Goal: Task Accomplishment & Management: Manage account settings

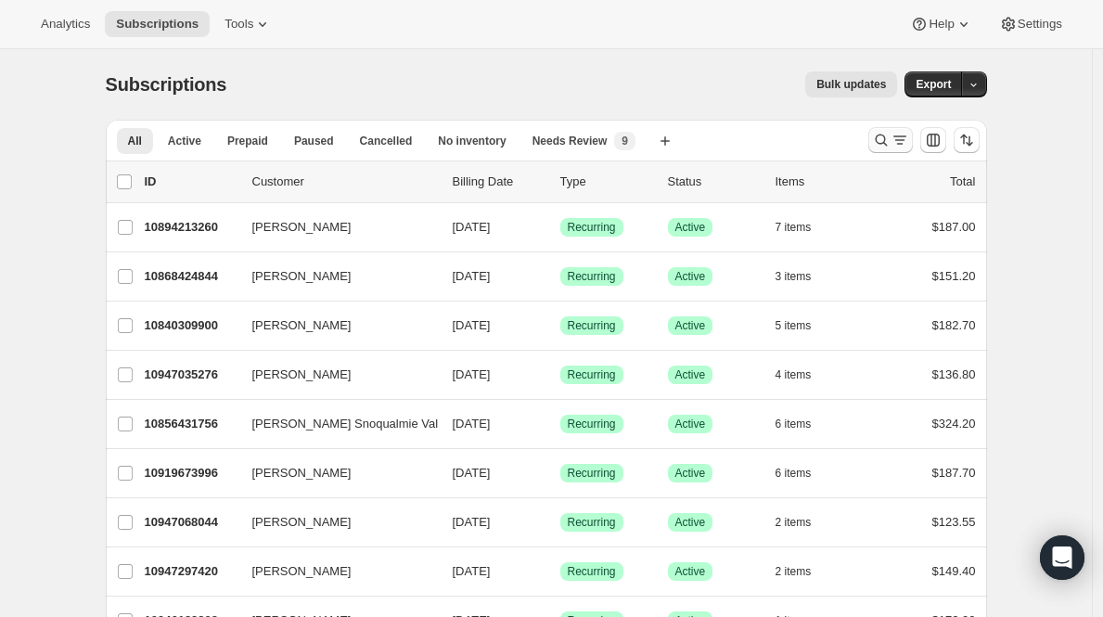
click at [889, 148] on icon "Search and filter results" at bounding box center [881, 140] width 19 height 19
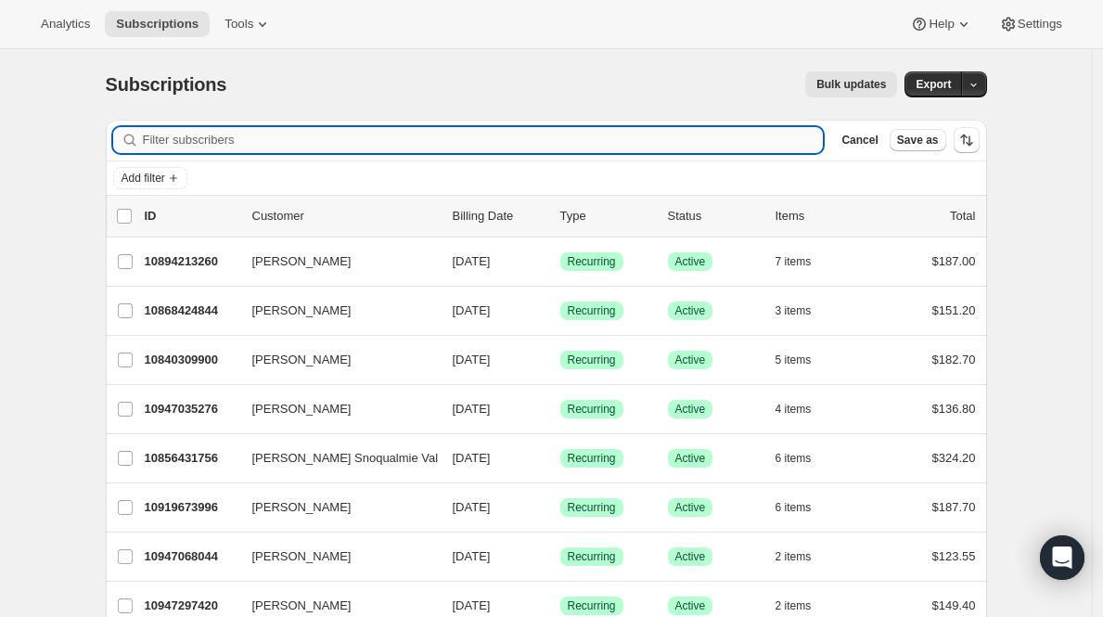
paste input "[EMAIL_ADDRESS][DOMAIN_NAME]"
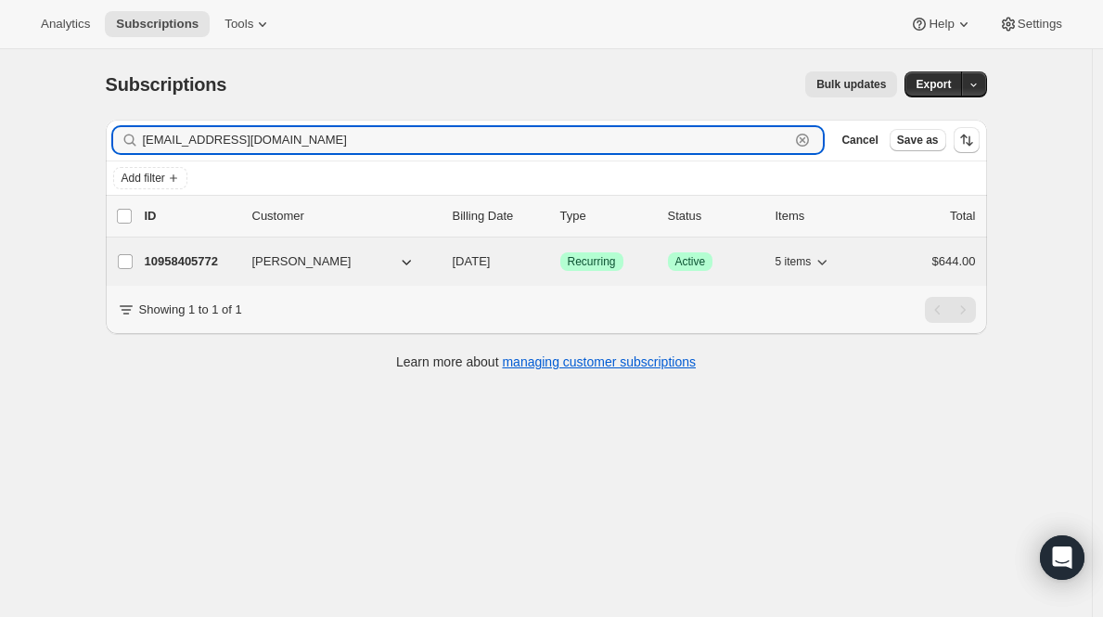
type input "[EMAIL_ADDRESS][DOMAIN_NAME]"
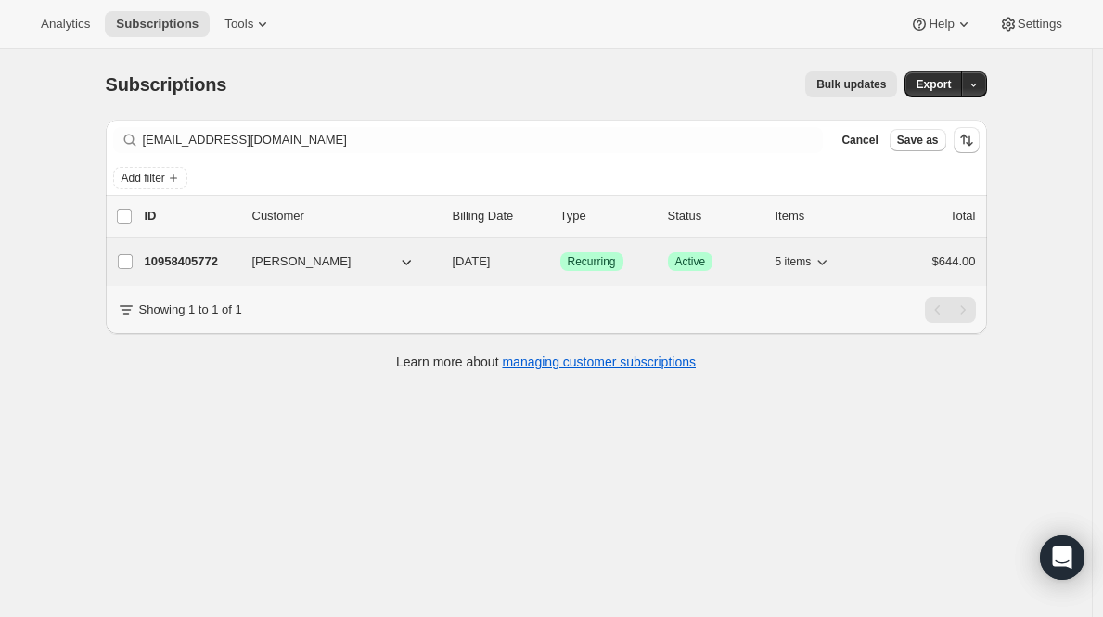
click at [182, 263] on p "10958405772" at bounding box center [191, 261] width 93 height 19
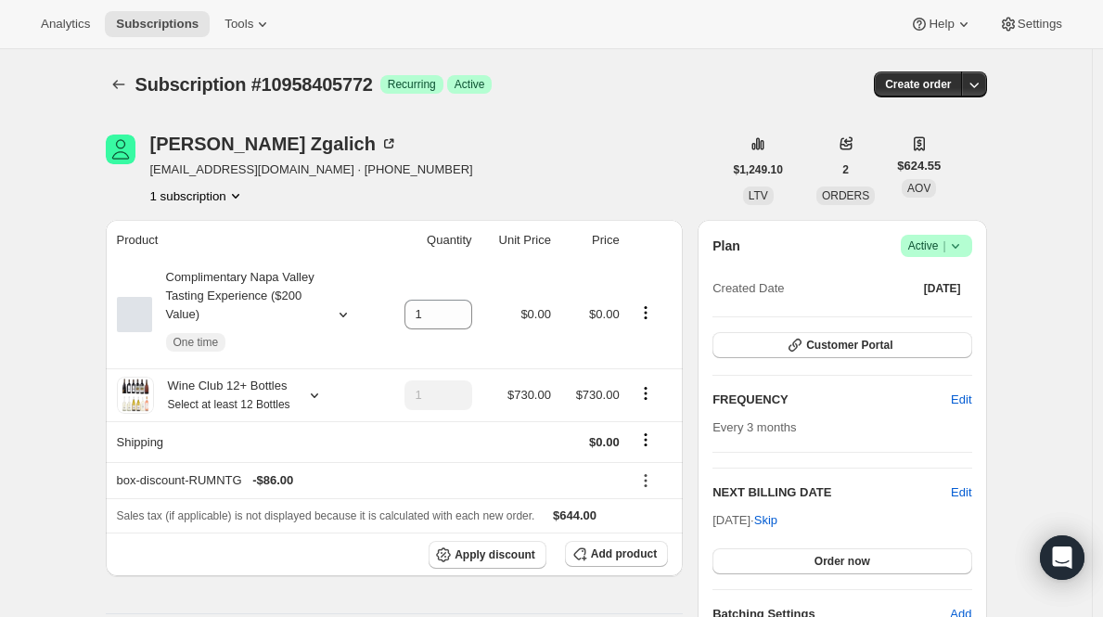
scroll to position [216, 0]
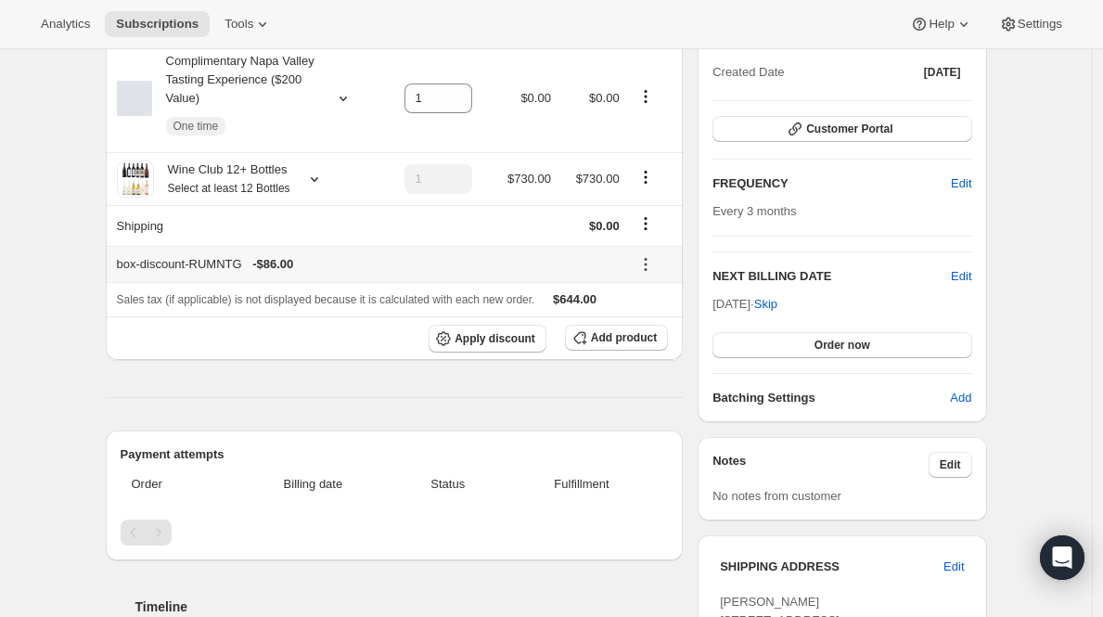
click at [647, 258] on icon at bounding box center [645, 264] width 19 height 19
click at [649, 238] on div at bounding box center [652, 225] width 42 height 25
click at [649, 184] on icon "Product actions" at bounding box center [645, 177] width 19 height 19
click at [649, 212] on span "Edit box" at bounding box center [650, 213] width 44 height 14
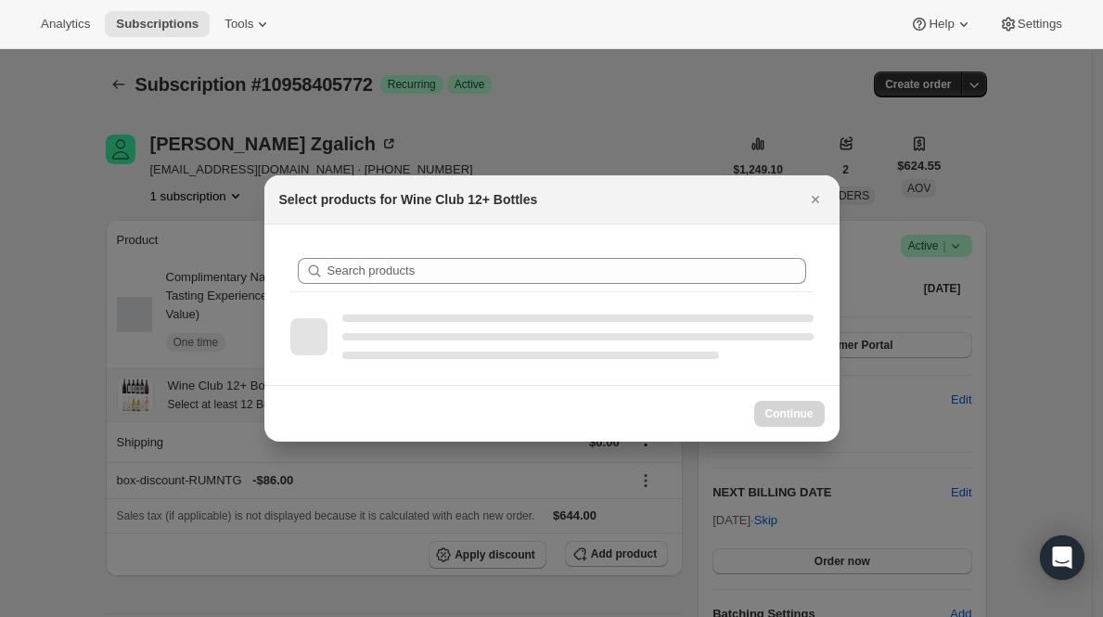
scroll to position [0, 0]
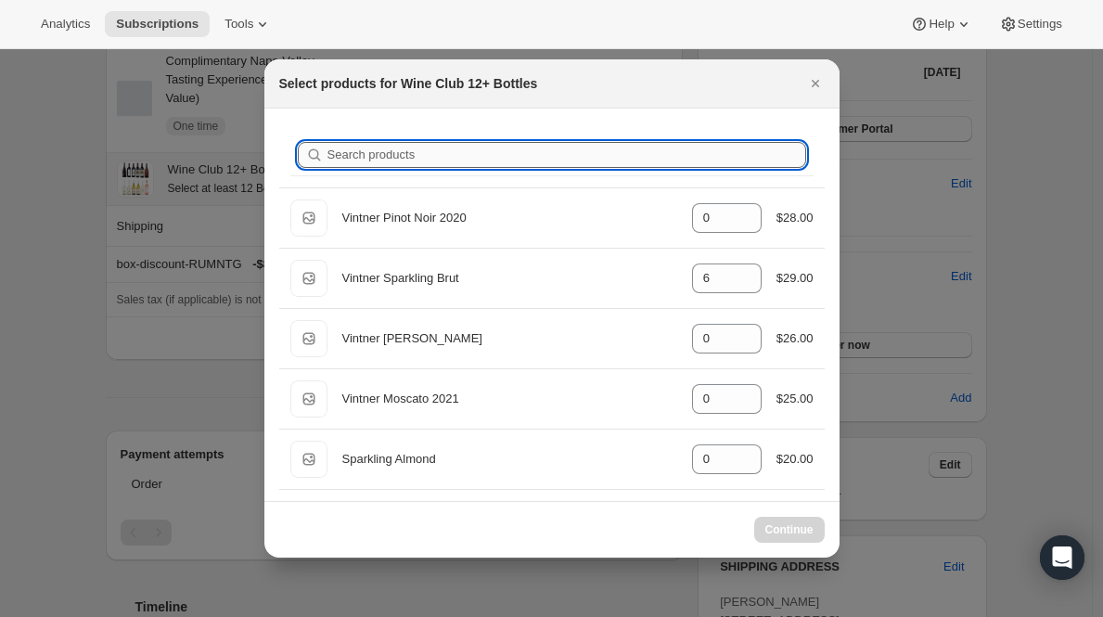
click at [468, 157] on input "Search products" at bounding box center [567, 155] width 479 height 26
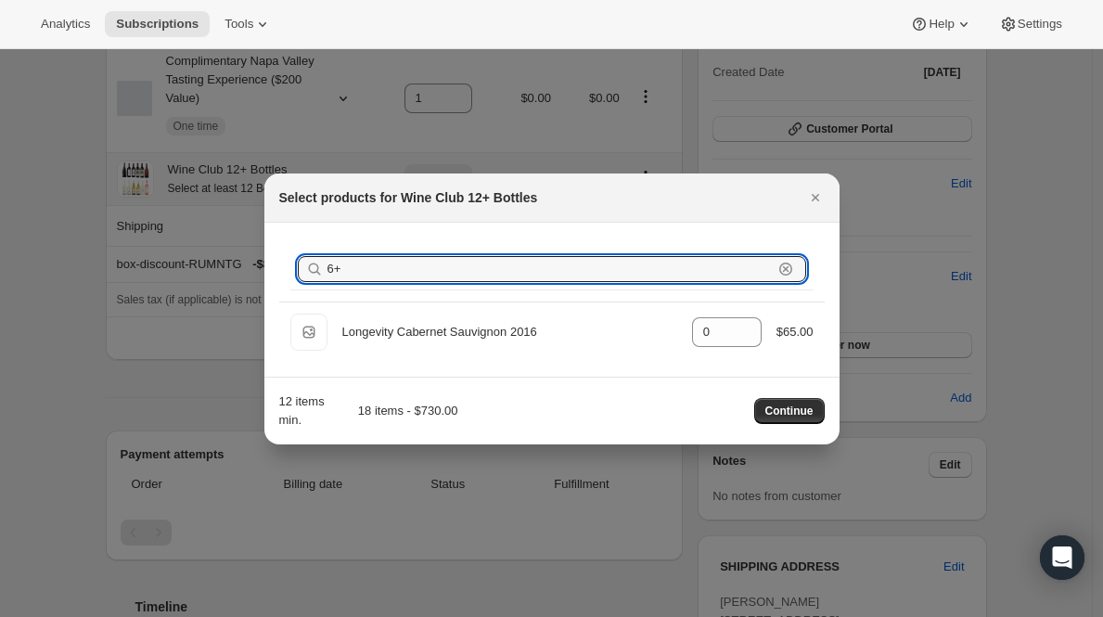
type input "6+`"
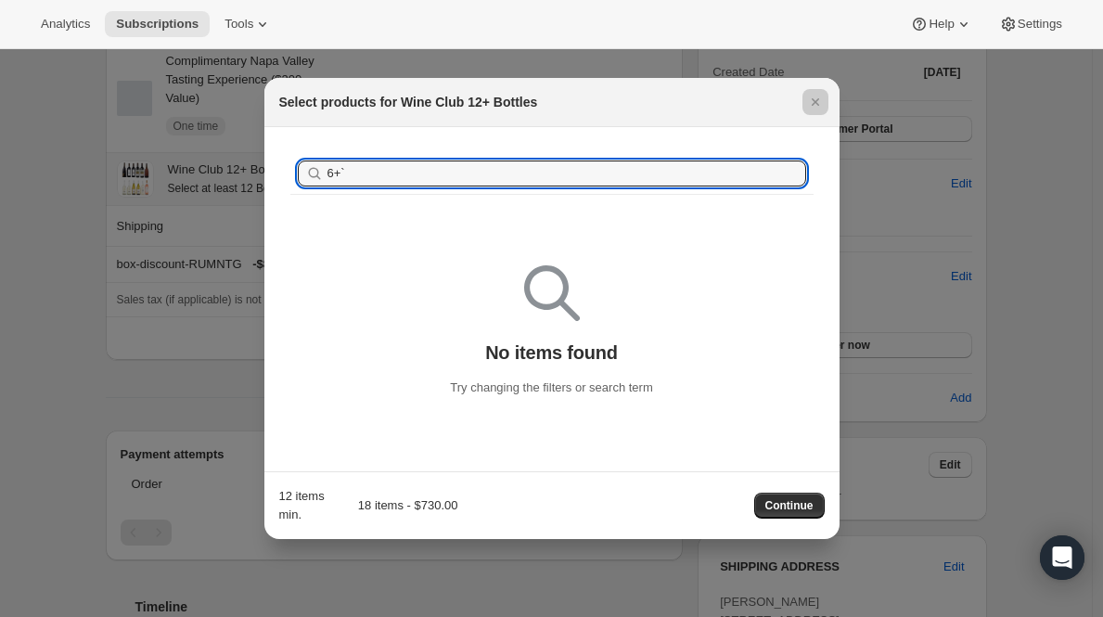
scroll to position [216, 0]
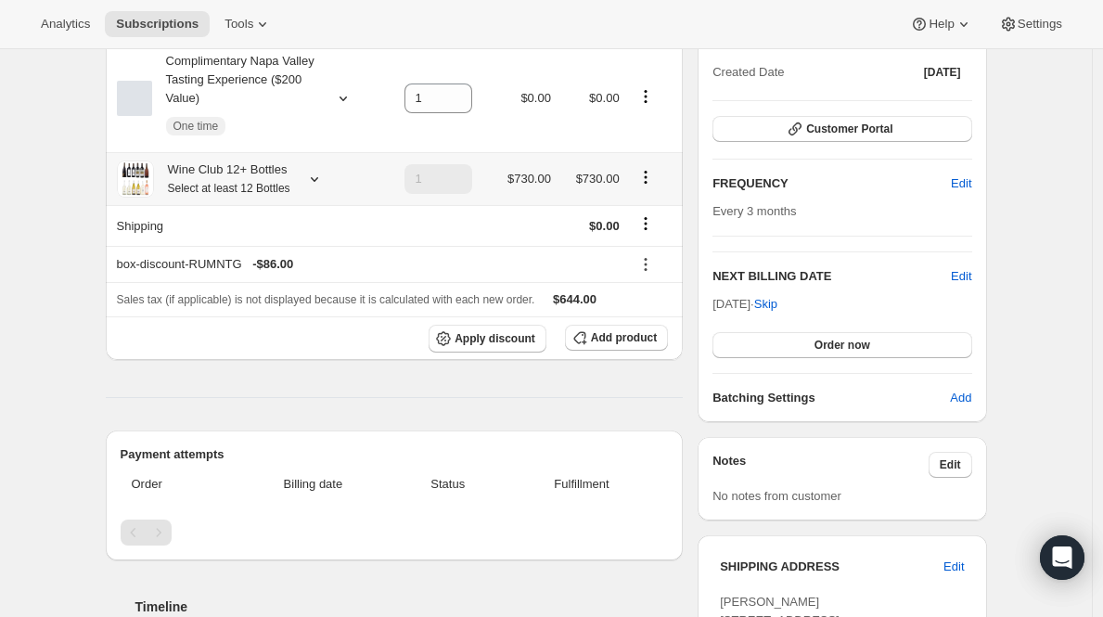
click at [650, 169] on icon "Product actions" at bounding box center [645, 177] width 19 height 19
click at [650, 246] on span "Remove" at bounding box center [650, 245] width 45 height 14
type input "0"
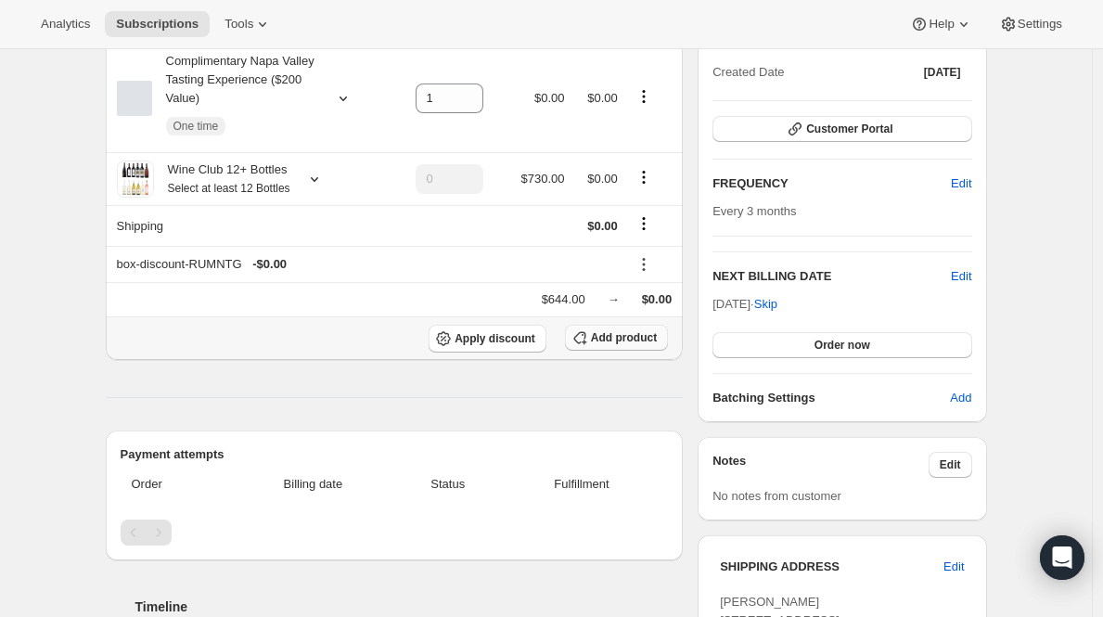
click at [601, 335] on span "Add product" at bounding box center [624, 337] width 66 height 15
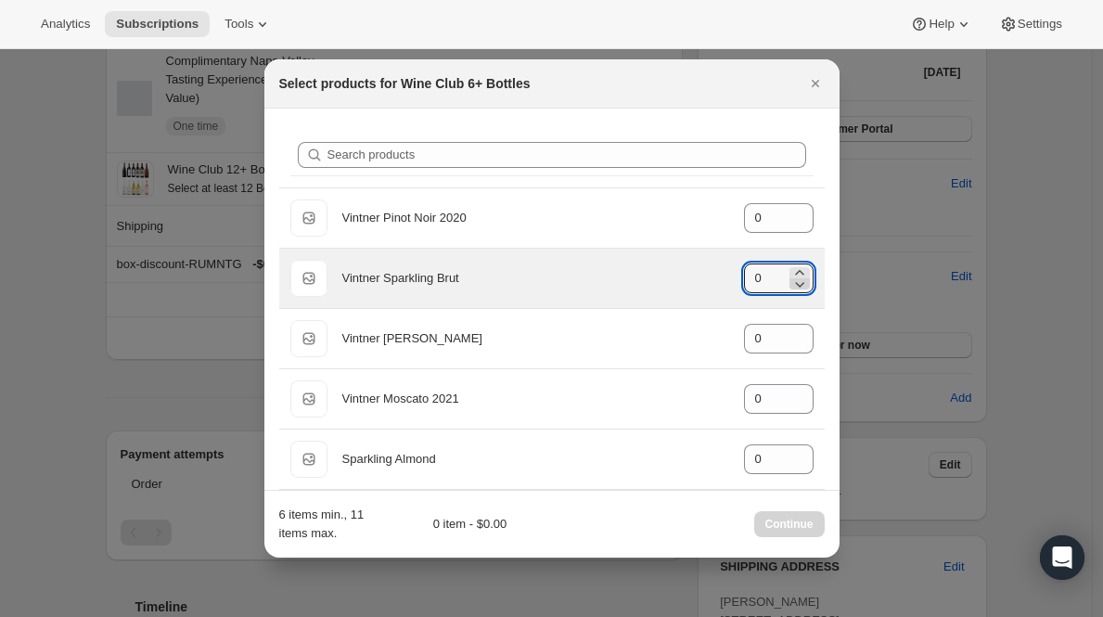
click at [793, 276] on icon ":rh4:" at bounding box center [799, 284] width 19 height 19
click at [790, 268] on icon ":rh4:" at bounding box center [799, 272] width 19 height 19
type input "2"
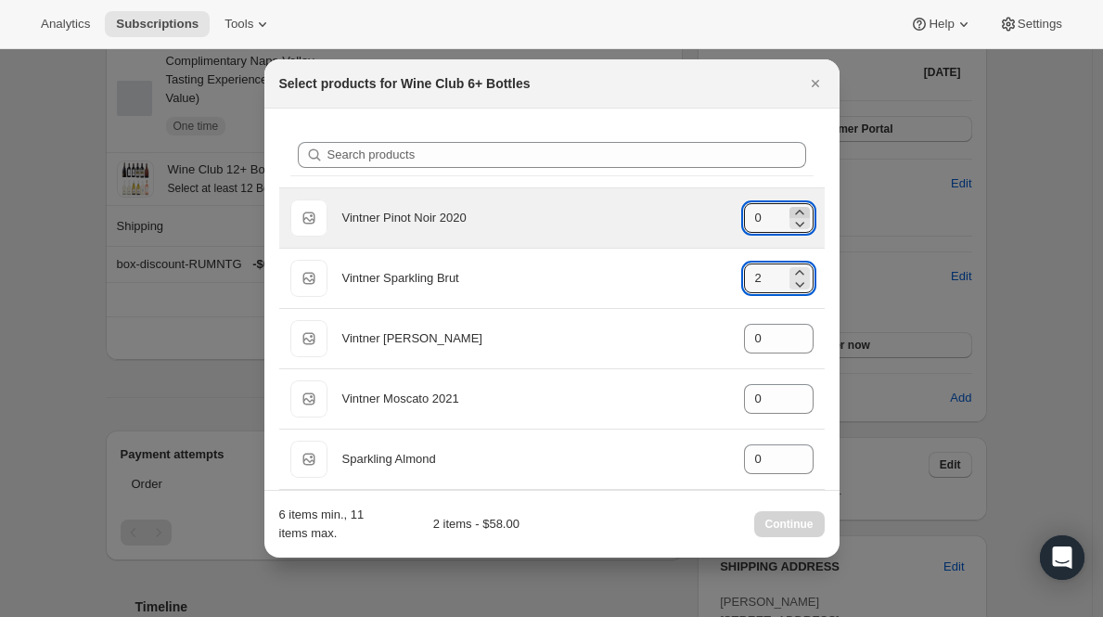
click at [790, 209] on icon ":rh4:" at bounding box center [799, 212] width 19 height 19
type input "2"
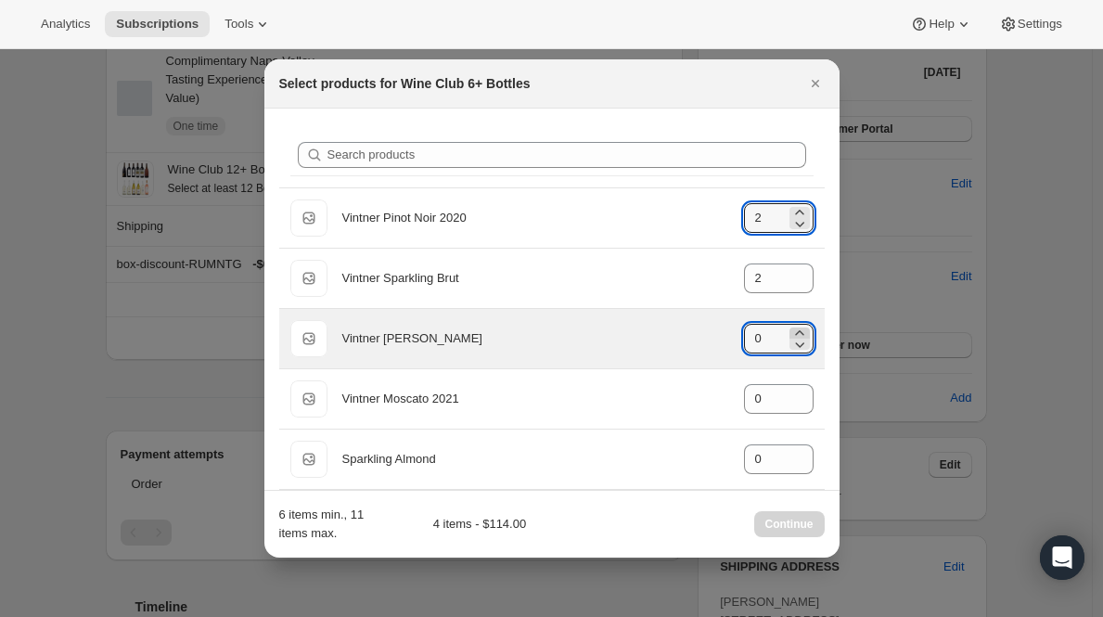
click at [792, 327] on icon ":rh4:" at bounding box center [799, 333] width 19 height 19
type input "2"
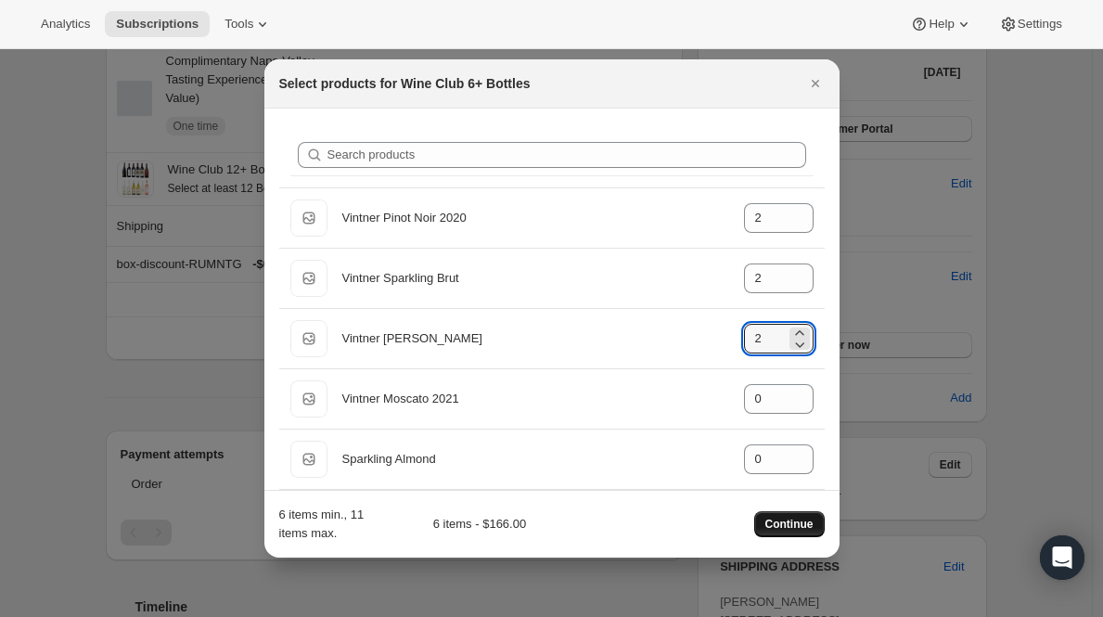
click at [788, 523] on span "Continue" at bounding box center [789, 524] width 48 height 15
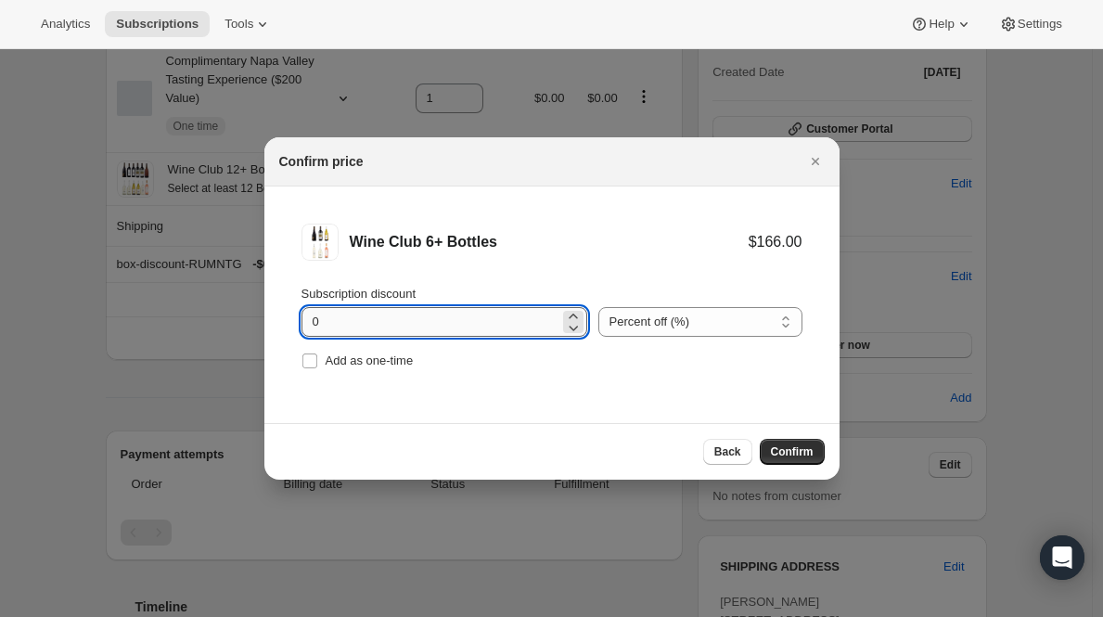
click at [470, 328] on input "0" at bounding box center [431, 322] width 258 height 30
type input "10"
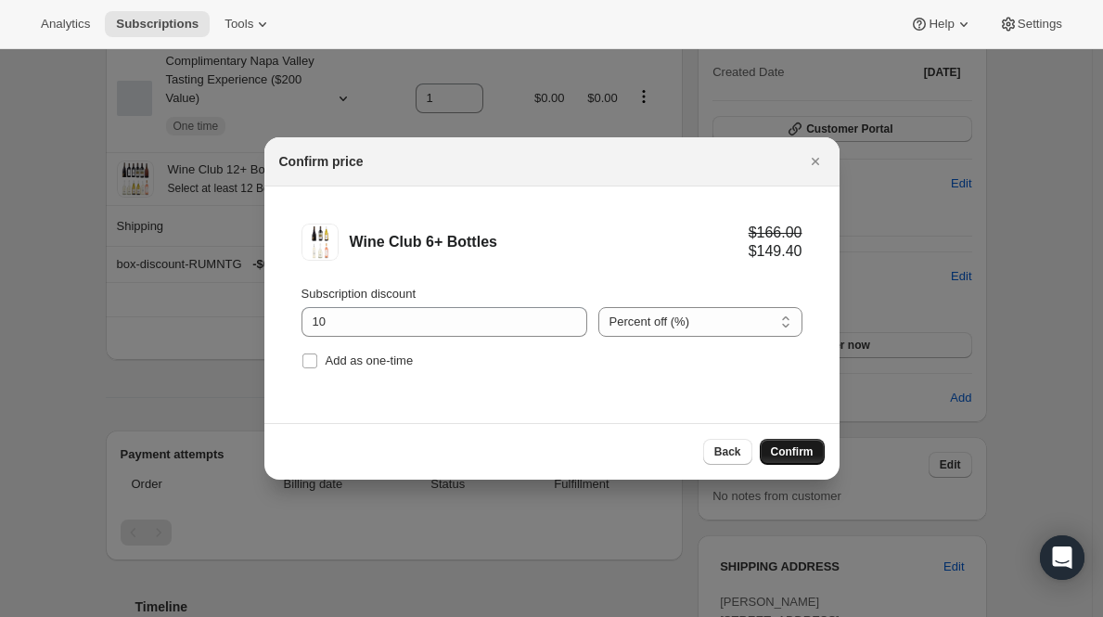
click at [780, 455] on span "Confirm" at bounding box center [792, 451] width 43 height 15
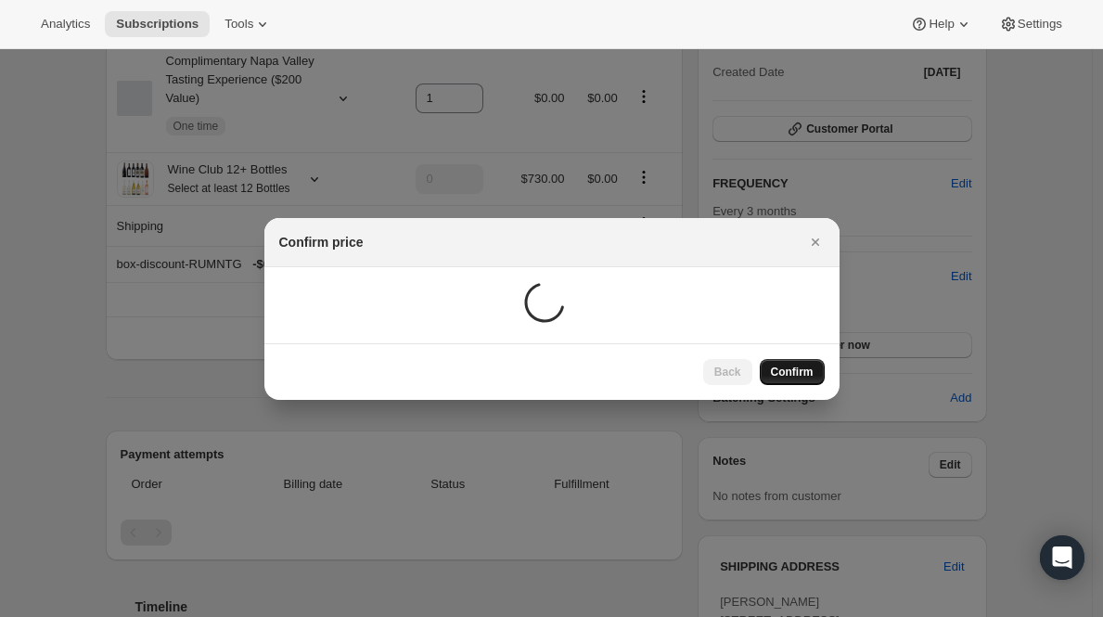
type input "1"
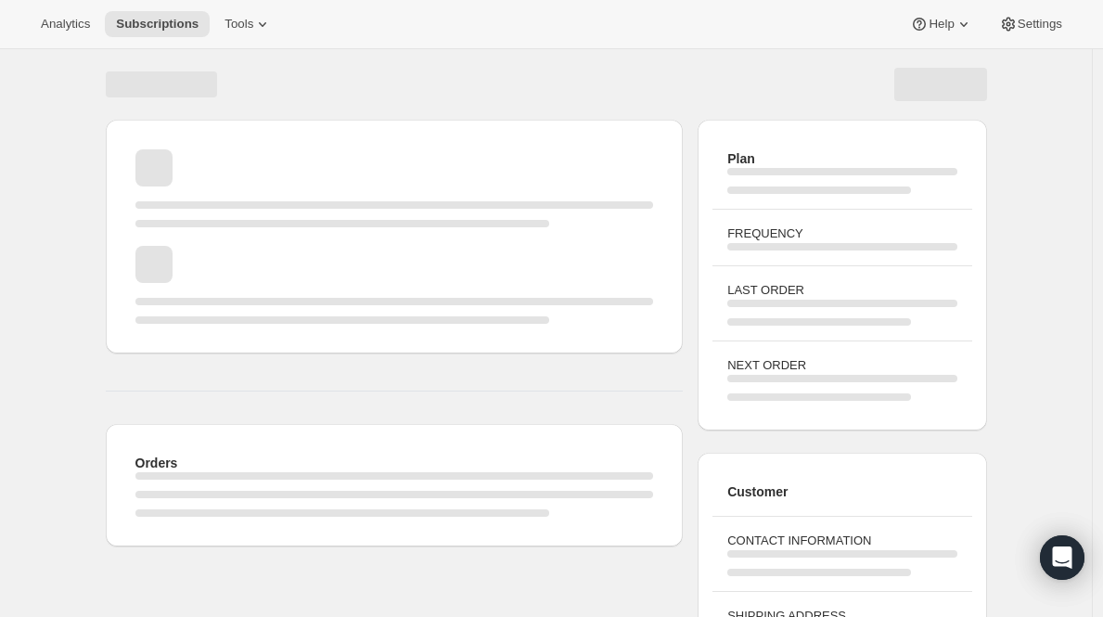
scroll to position [216, 0]
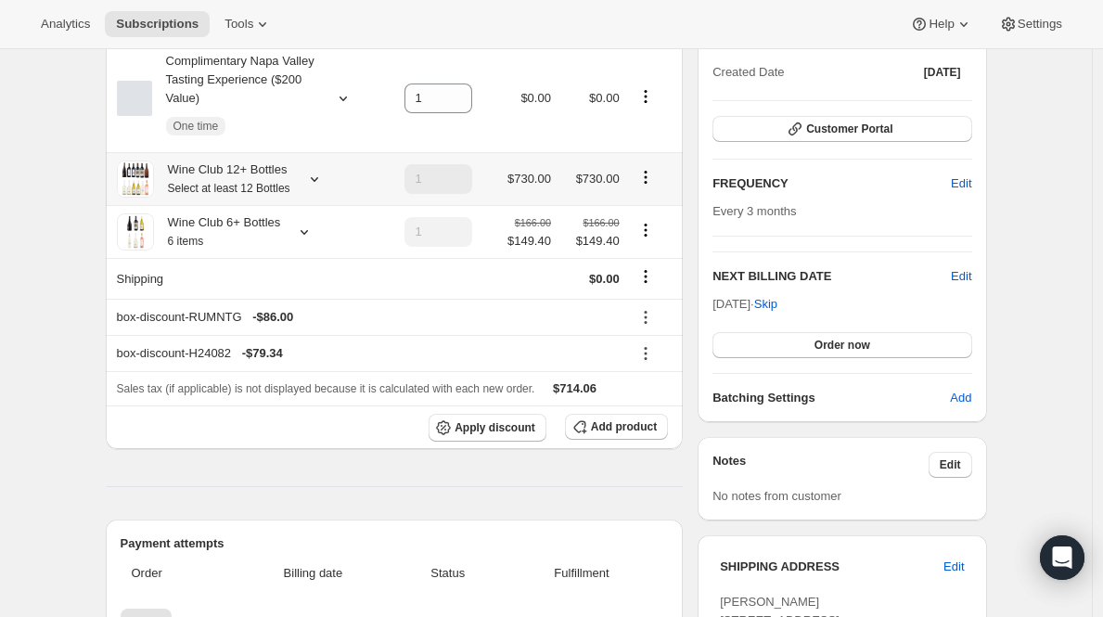
click at [650, 186] on button "Product actions" at bounding box center [646, 177] width 30 height 20
click at [656, 241] on span "Remove" at bounding box center [650, 245] width 45 height 14
type input "0"
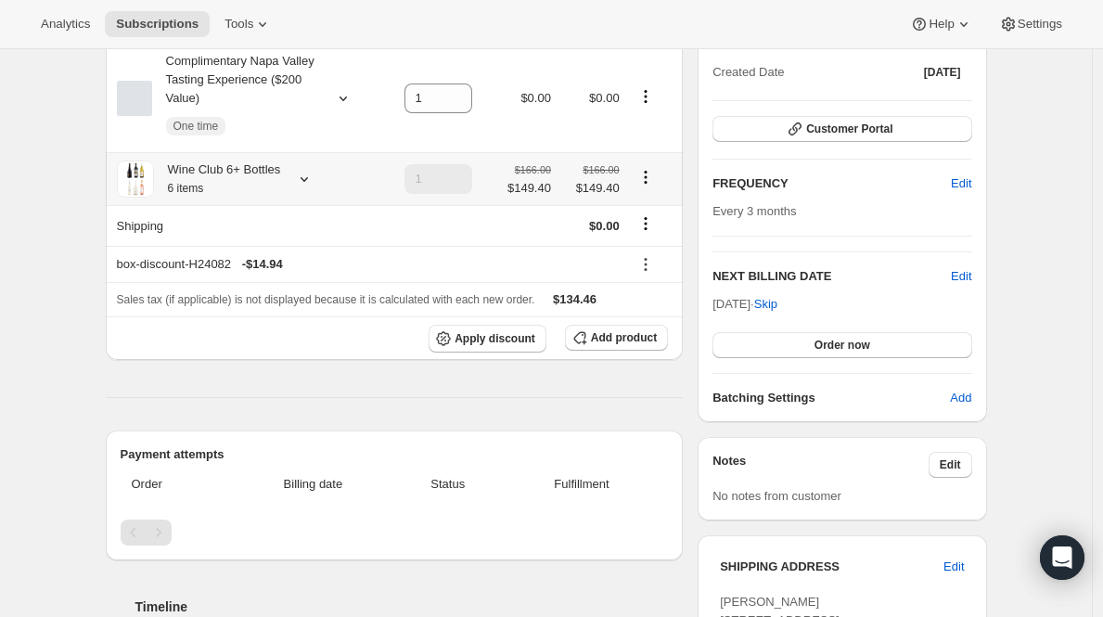
click at [652, 179] on icon "Product actions" at bounding box center [645, 177] width 19 height 19
click at [632, 208] on span "Edit box" at bounding box center [650, 214] width 44 height 14
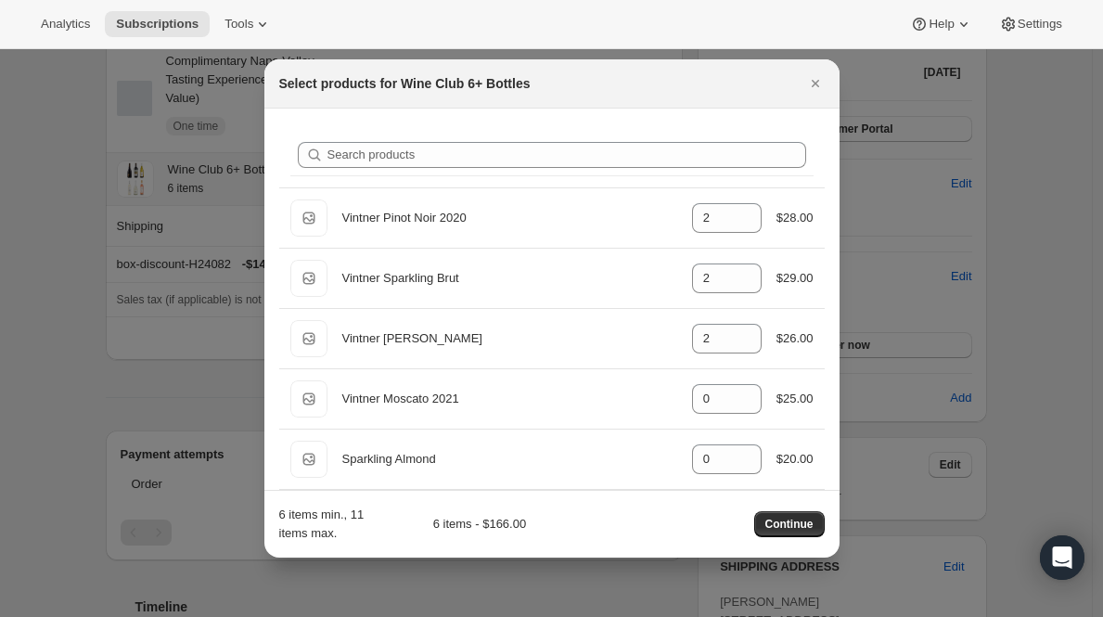
click at [787, 531] on span "Continue" at bounding box center [789, 524] width 48 height 15
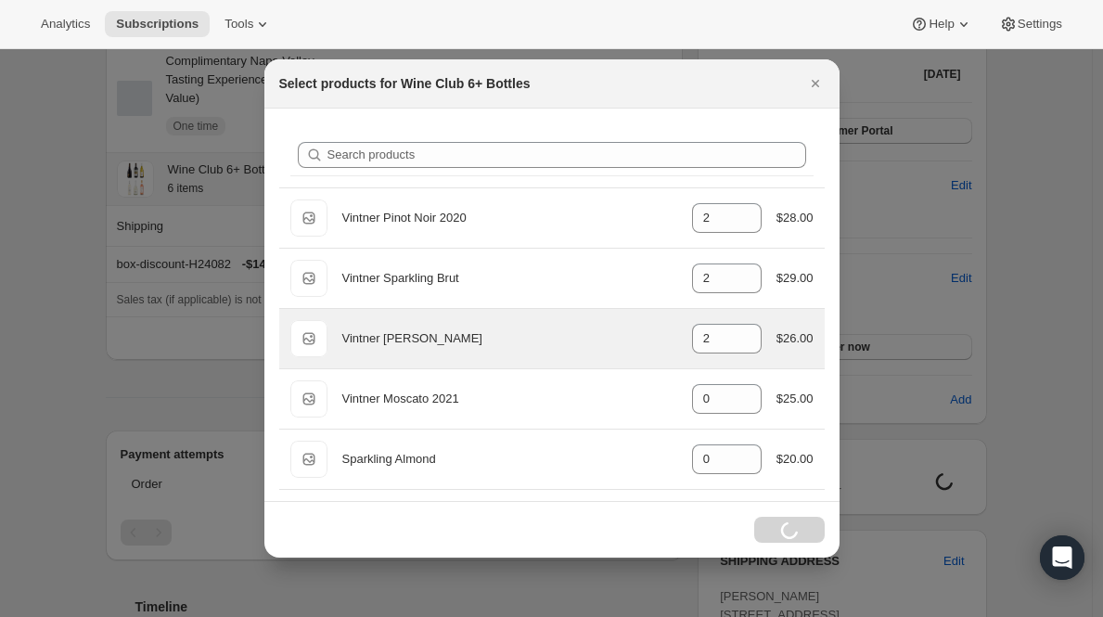
scroll to position [216, 0]
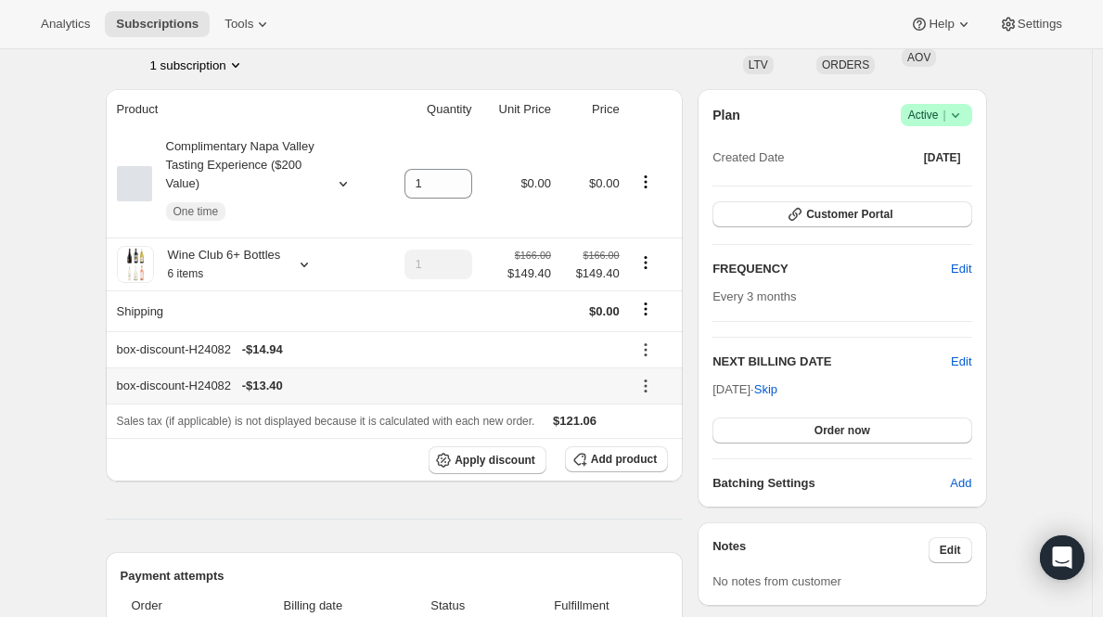
click at [649, 379] on icon at bounding box center [645, 386] width 19 height 19
click at [646, 267] on icon "Product actions" at bounding box center [645, 262] width 19 height 19
click at [655, 371] on td at bounding box center [654, 385] width 58 height 36
click at [648, 268] on icon "Product actions" at bounding box center [645, 262] width 19 height 19
click at [650, 327] on span "Remove" at bounding box center [650, 331] width 45 height 14
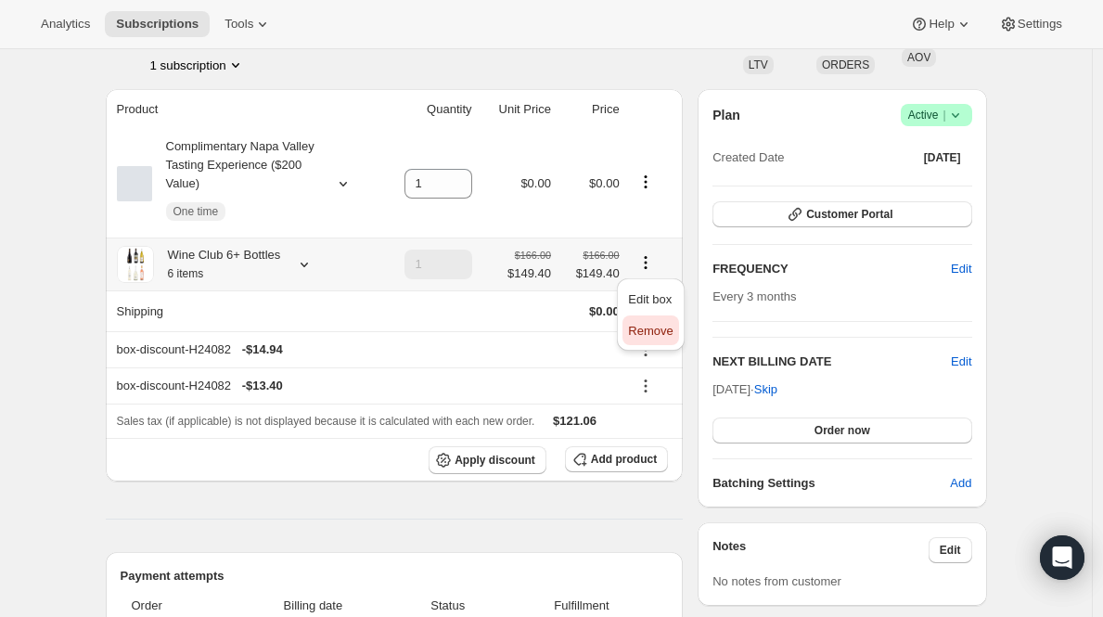
type input "0"
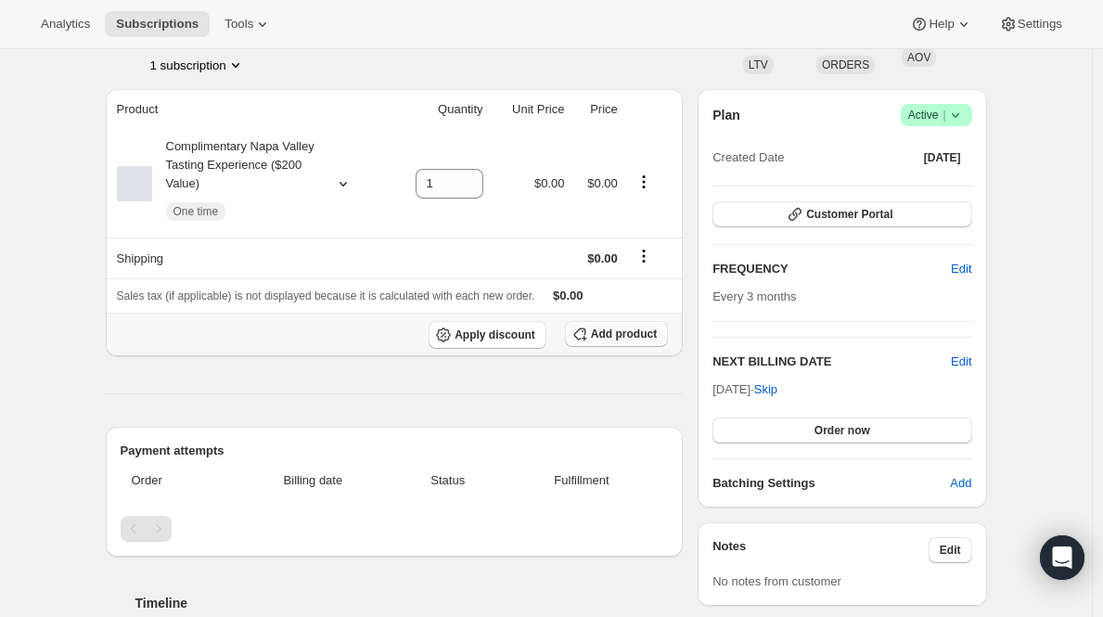
click at [611, 323] on button "Add product" at bounding box center [616, 334] width 103 height 26
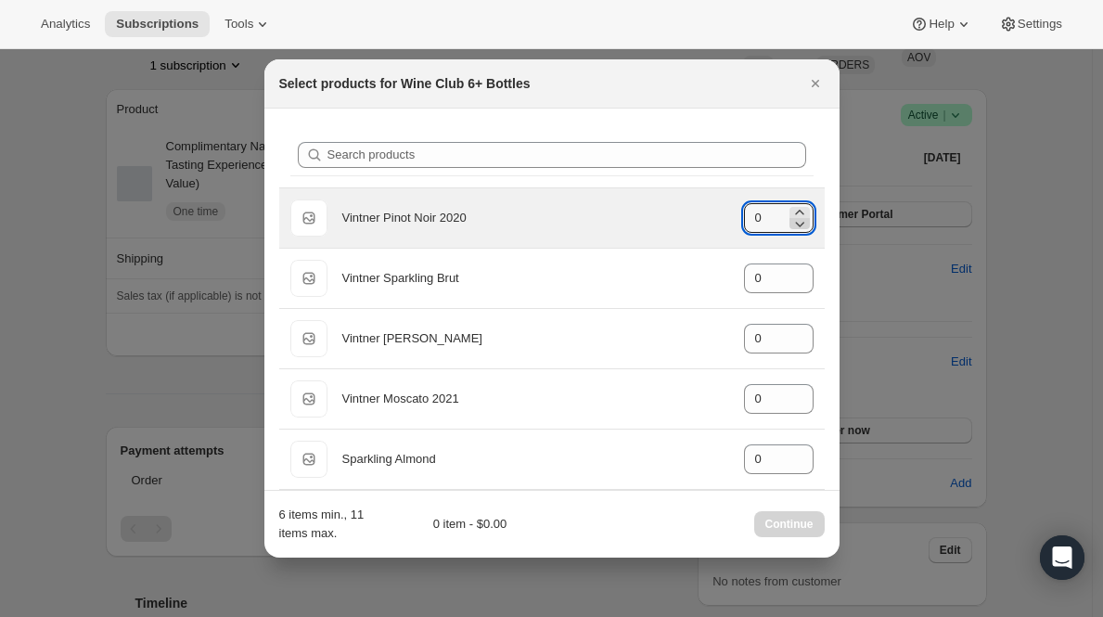
click at [790, 215] on icon ":r1c4:" at bounding box center [799, 223] width 19 height 19
click at [790, 213] on icon ":r1c4:" at bounding box center [799, 212] width 19 height 19
type input "2"
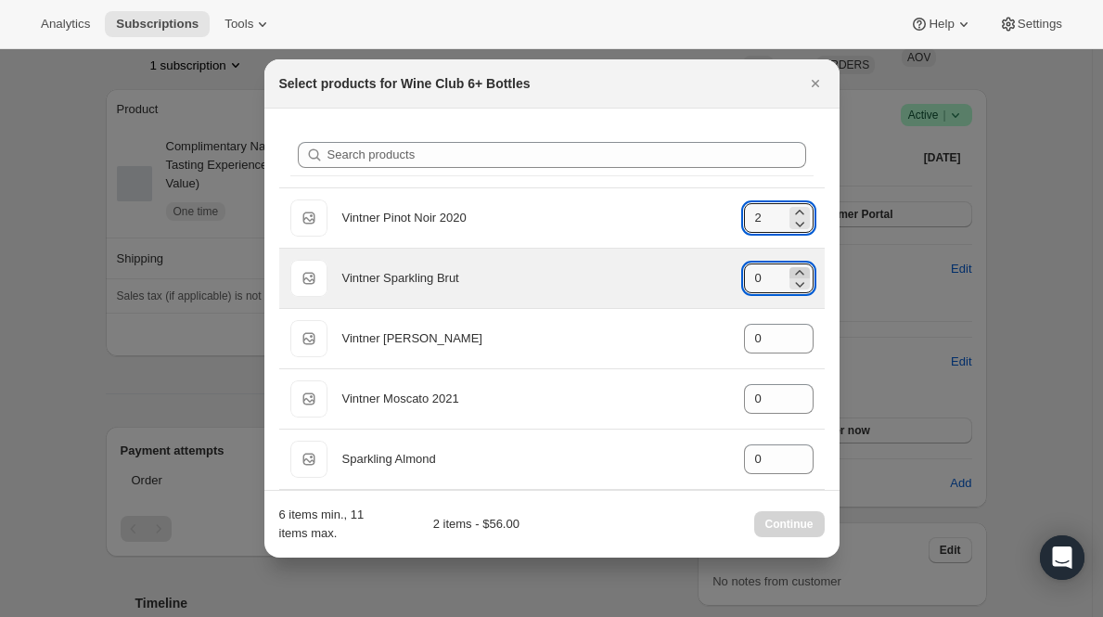
click at [790, 265] on icon ":r1c4:" at bounding box center [799, 272] width 19 height 19
type input "2"
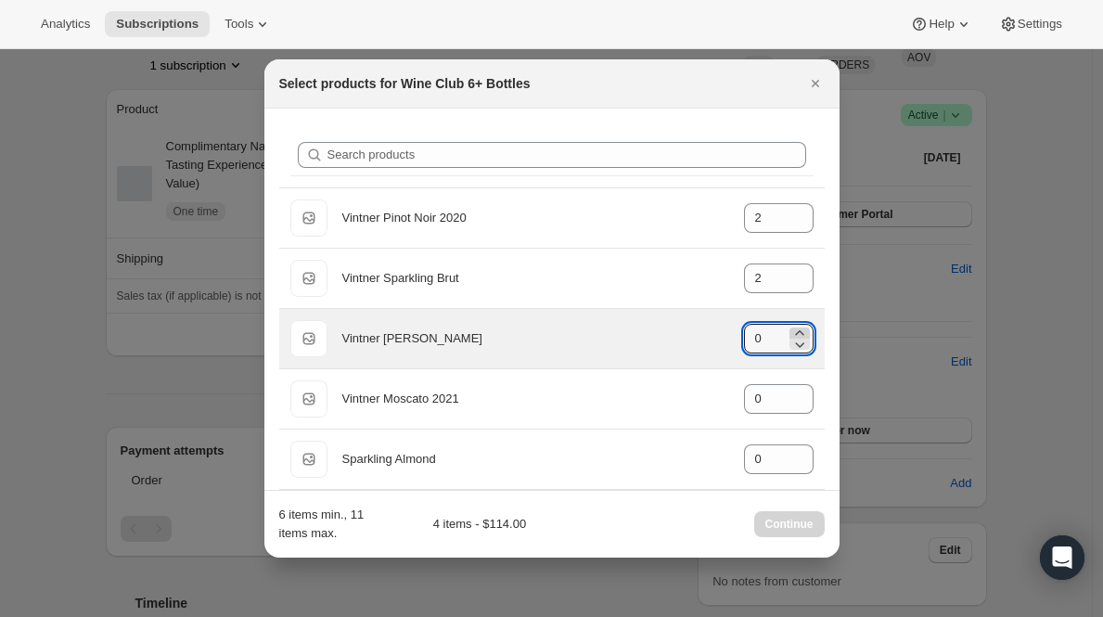
click at [791, 329] on icon ":r1c4:" at bounding box center [799, 333] width 19 height 19
type input "2"
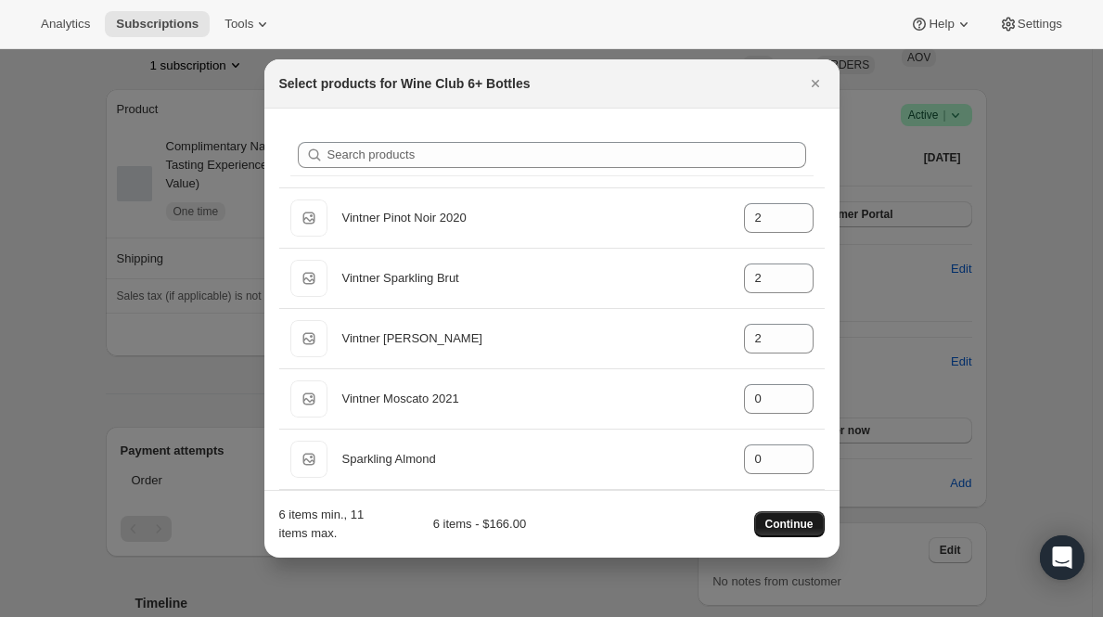
click at [793, 515] on button "Continue" at bounding box center [789, 524] width 71 height 26
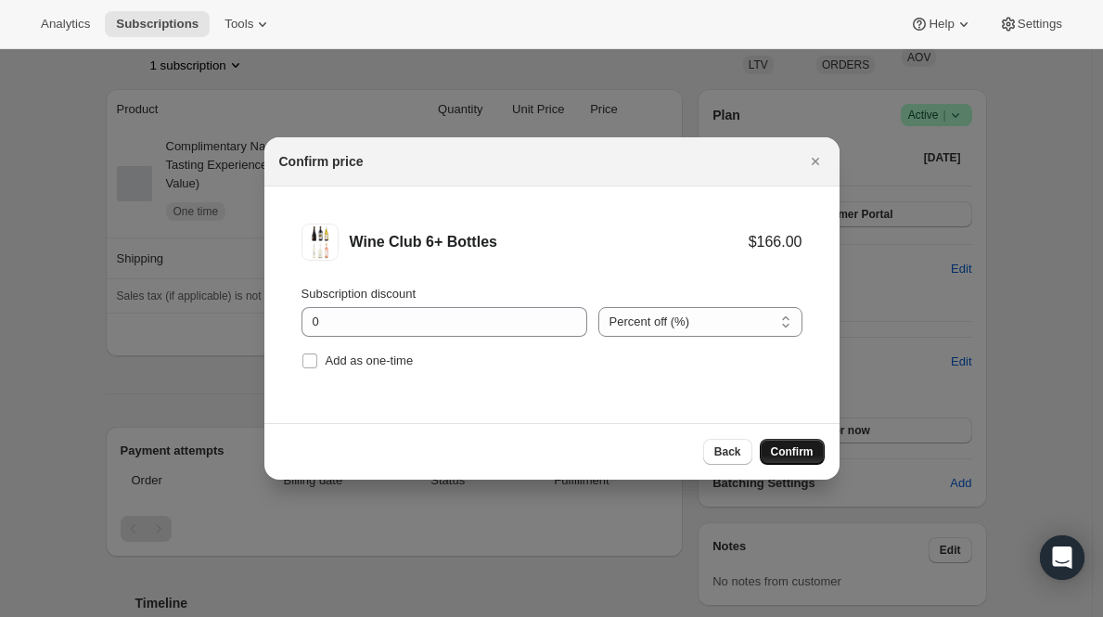
click at [786, 462] on button "Confirm" at bounding box center [792, 452] width 65 height 26
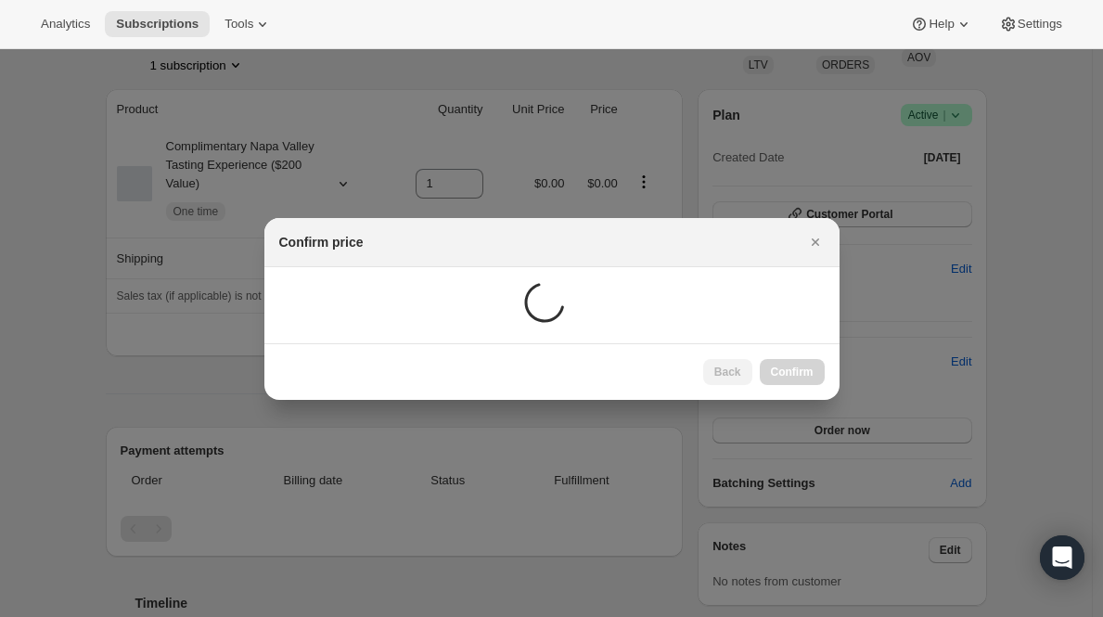
scroll to position [216, 0]
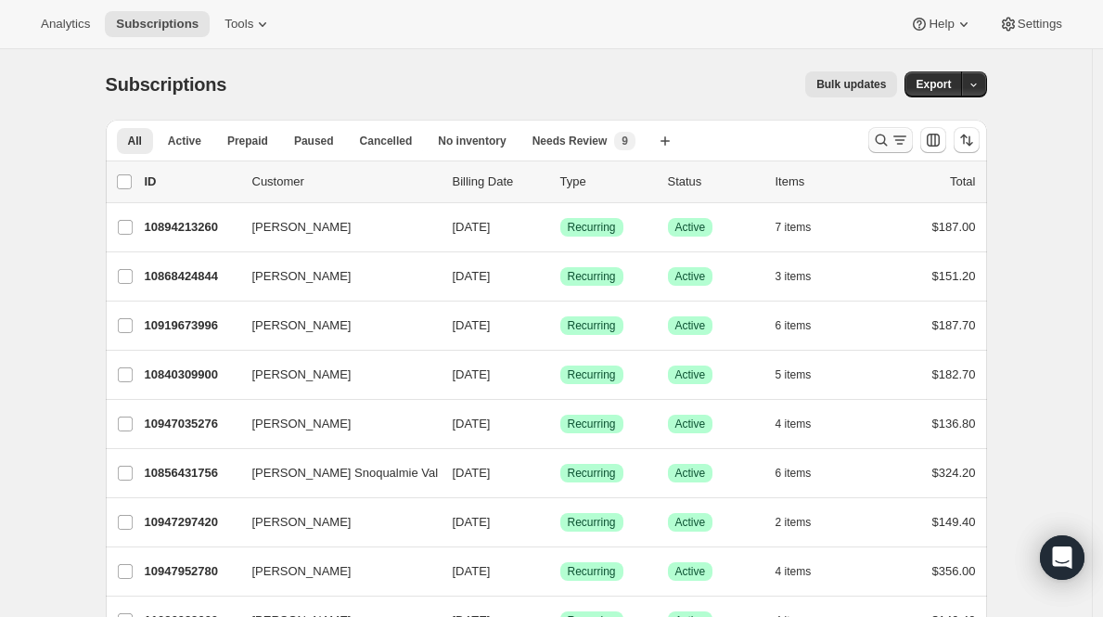
click at [896, 136] on icon "Search and filter results" at bounding box center [900, 140] width 19 height 19
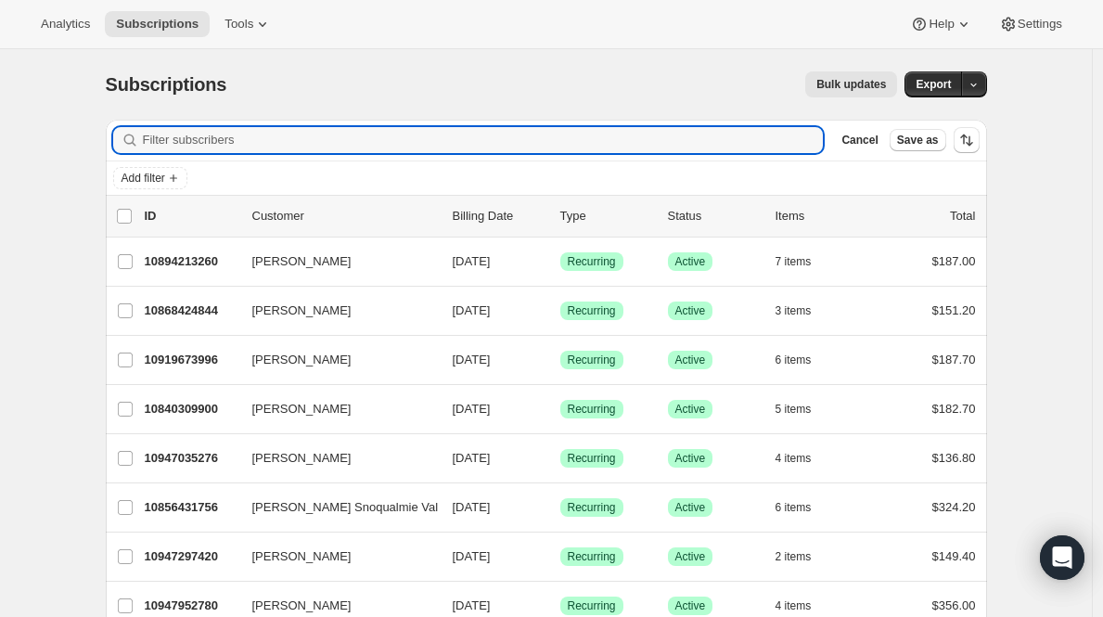
paste input "caitdevoe7@gmail.com"
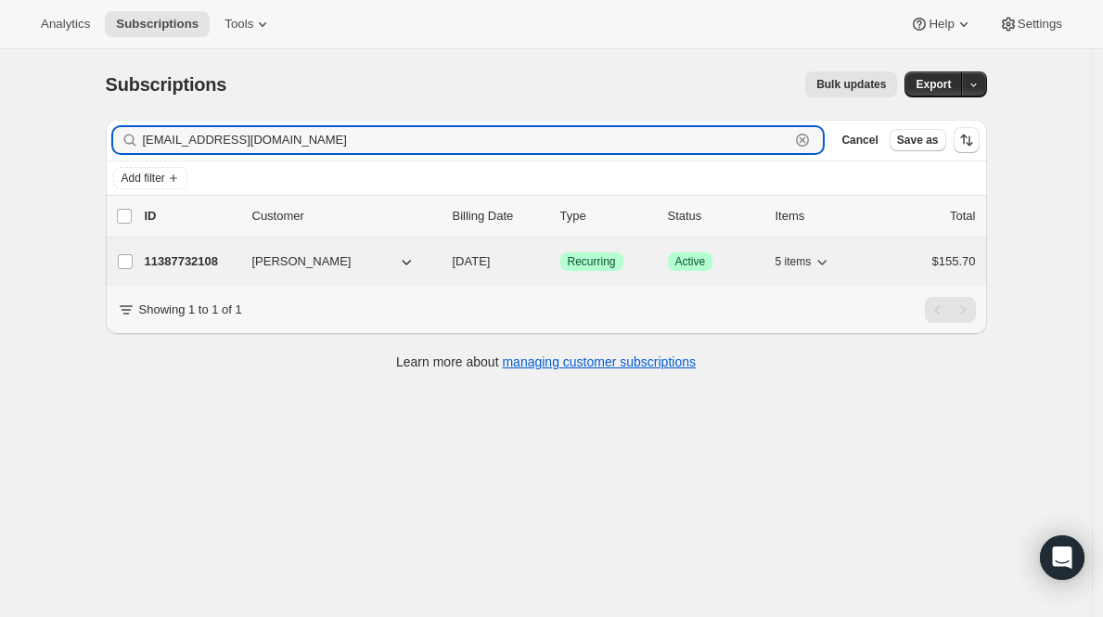
type input "caitdevoe7@gmail.com"
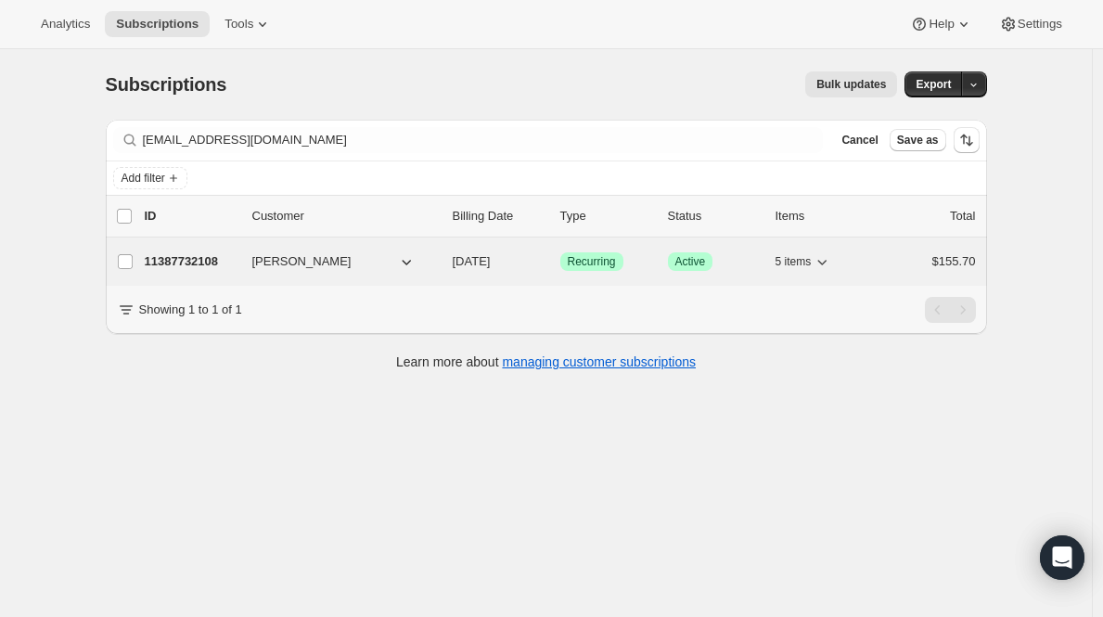
click at [194, 264] on p "11387732108" at bounding box center [191, 261] width 93 height 19
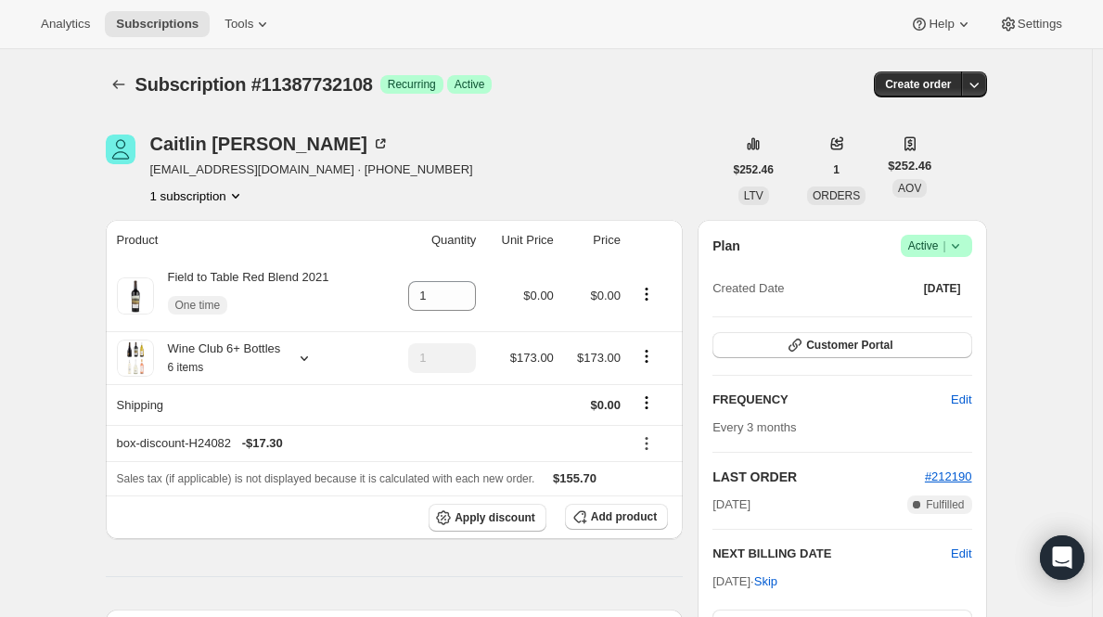
click at [936, 254] on span "Active |" at bounding box center [936, 246] width 57 height 19
click at [927, 310] on span "Cancel subscription" at bounding box center [935, 314] width 105 height 14
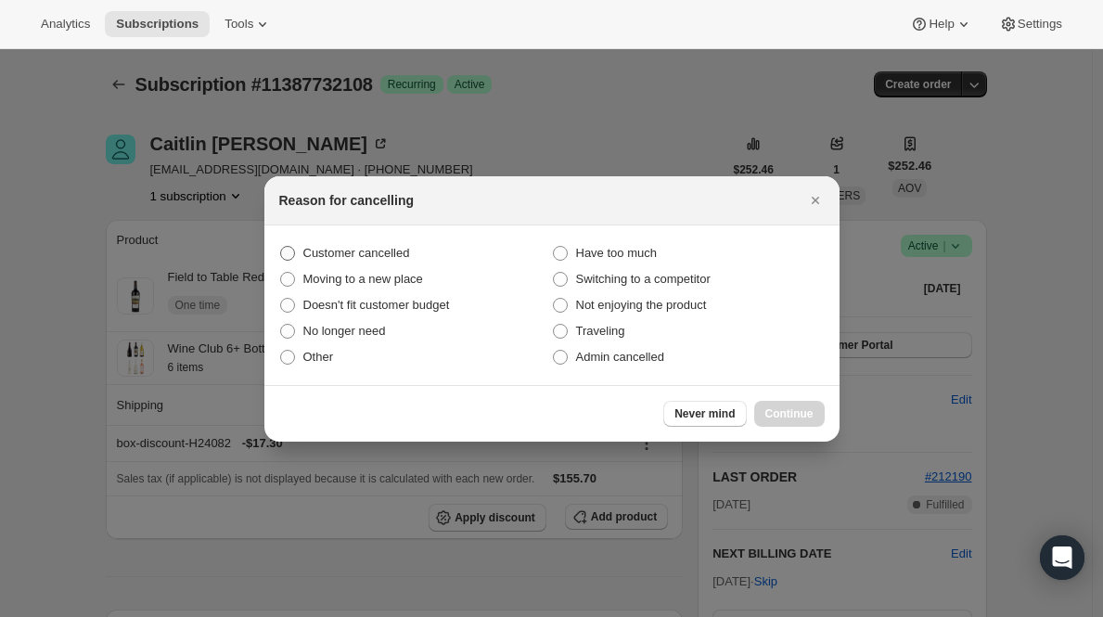
click at [387, 248] on span "Customer cancelled" at bounding box center [356, 253] width 107 height 14
click at [281, 247] on input "Customer cancelled" at bounding box center [280, 246] width 1 height 1
radio input "true"
click at [800, 417] on span "Continue" at bounding box center [789, 413] width 48 height 15
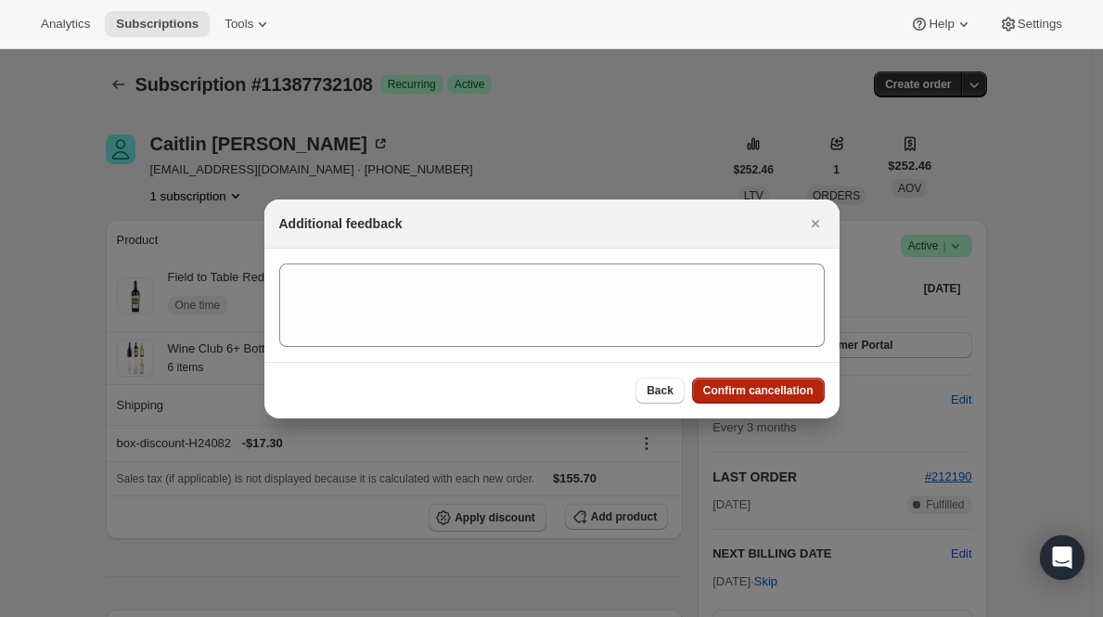
click at [795, 394] on span "Confirm cancellation" at bounding box center [758, 390] width 110 height 15
